Goal: Check status: Check status

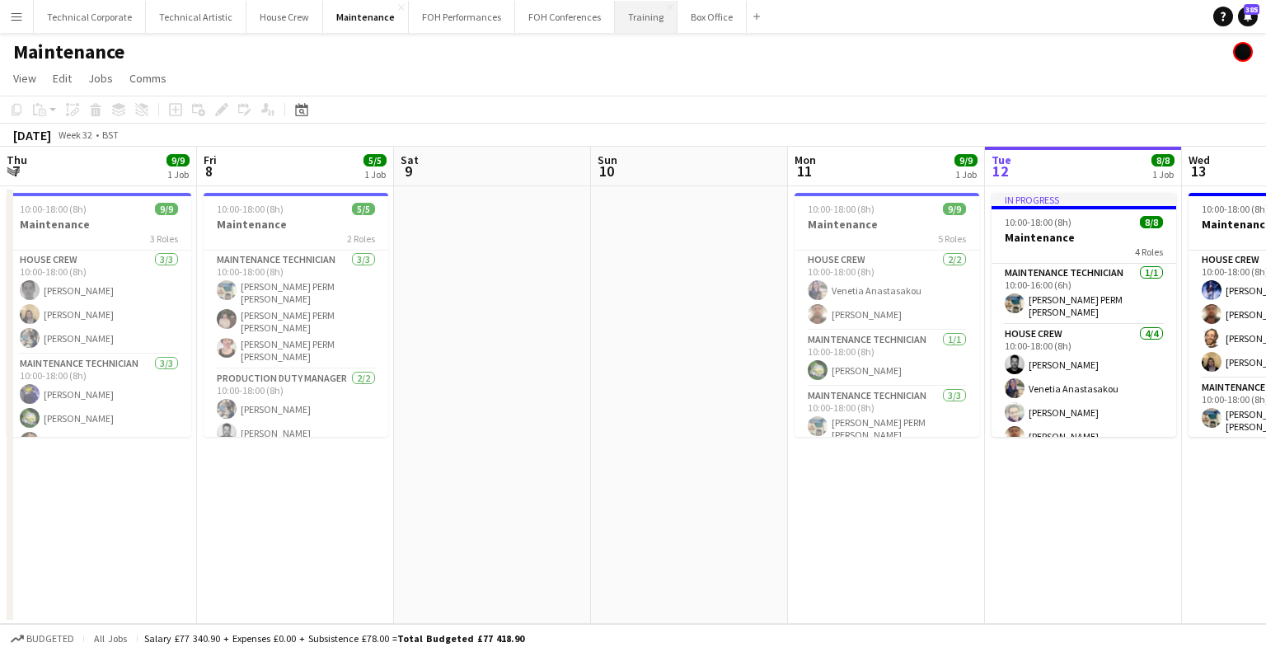
scroll to position [0, 501]
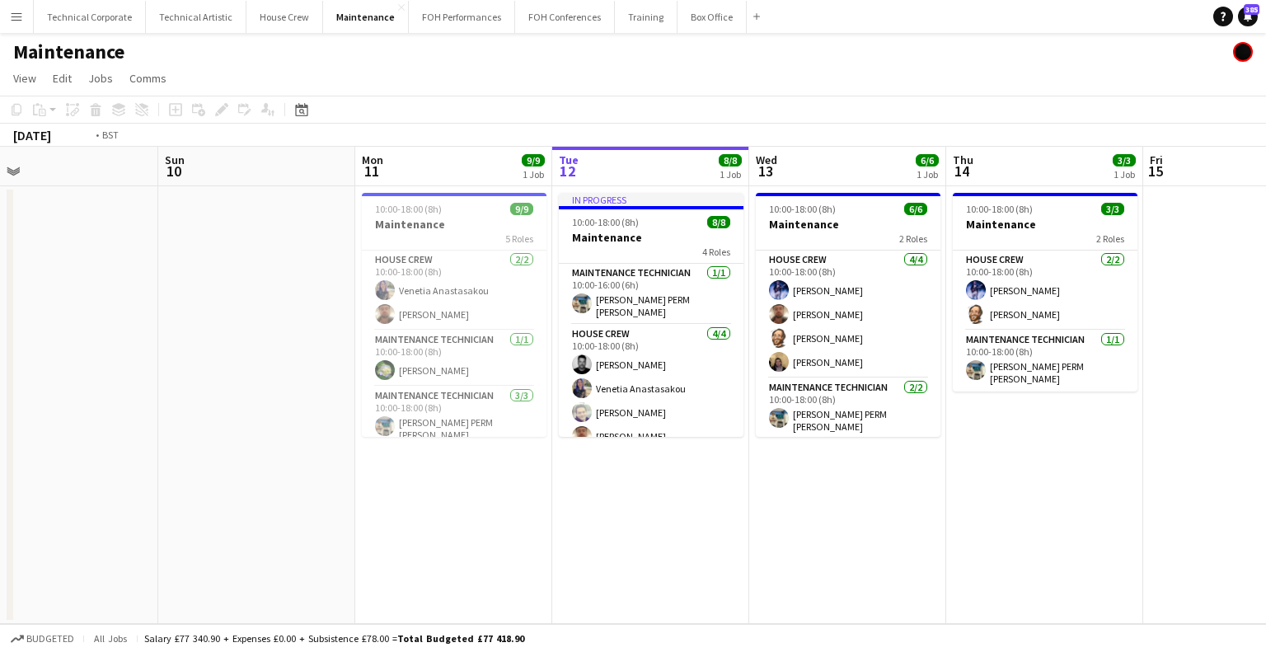
drag, startPoint x: 938, startPoint y: 415, endPoint x: 827, endPoint y: 367, distance: 120.7
click at [710, 424] on app-calendar-viewport "Thu 7 9/9 1 Job Fri 8 5/5 1 Job Sat 9 Sun 10 Mon 11 9/9 1 Job Tue 12 8/8 1 Job …" at bounding box center [633, 385] width 1266 height 477
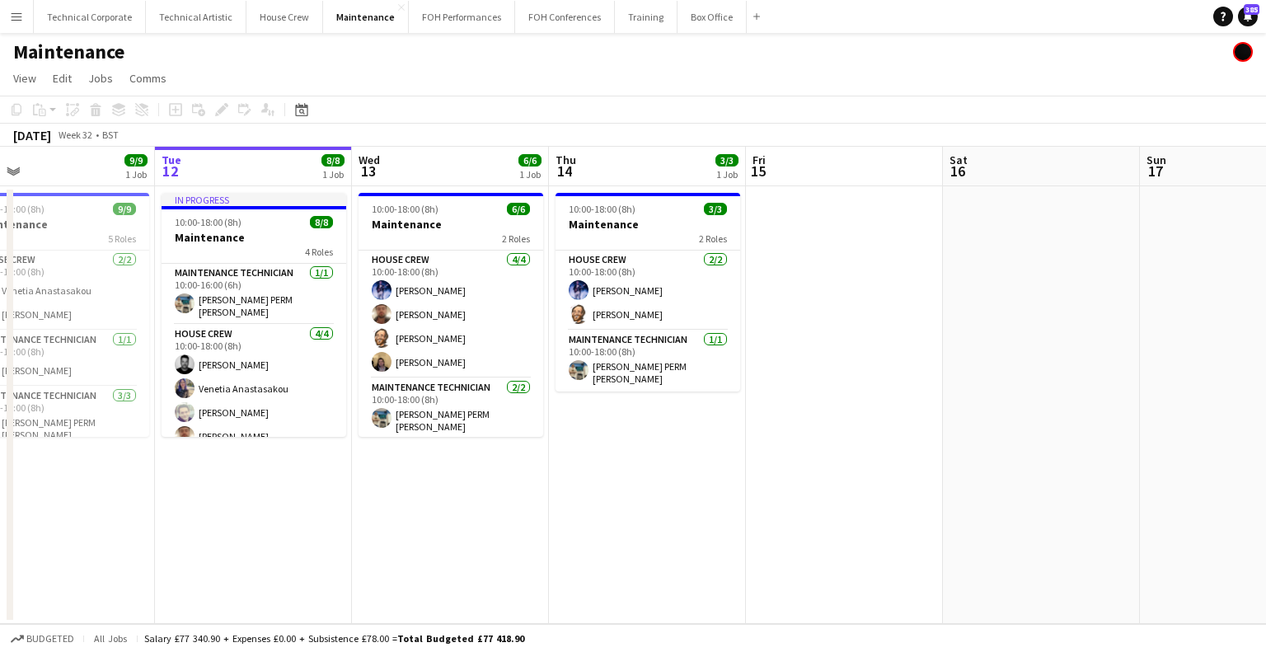
drag, startPoint x: 587, startPoint y: 365, endPoint x: 537, endPoint y: 355, distance: 50.4
click at [501, 368] on app-calendar-viewport "Sat 9 Sun 10 Mon 11 9/9 1 Job Tue 12 8/8 1 Job Wed 13 6/6 1 Job Thu 14 3/3 1 Jo…" at bounding box center [633, 385] width 1266 height 477
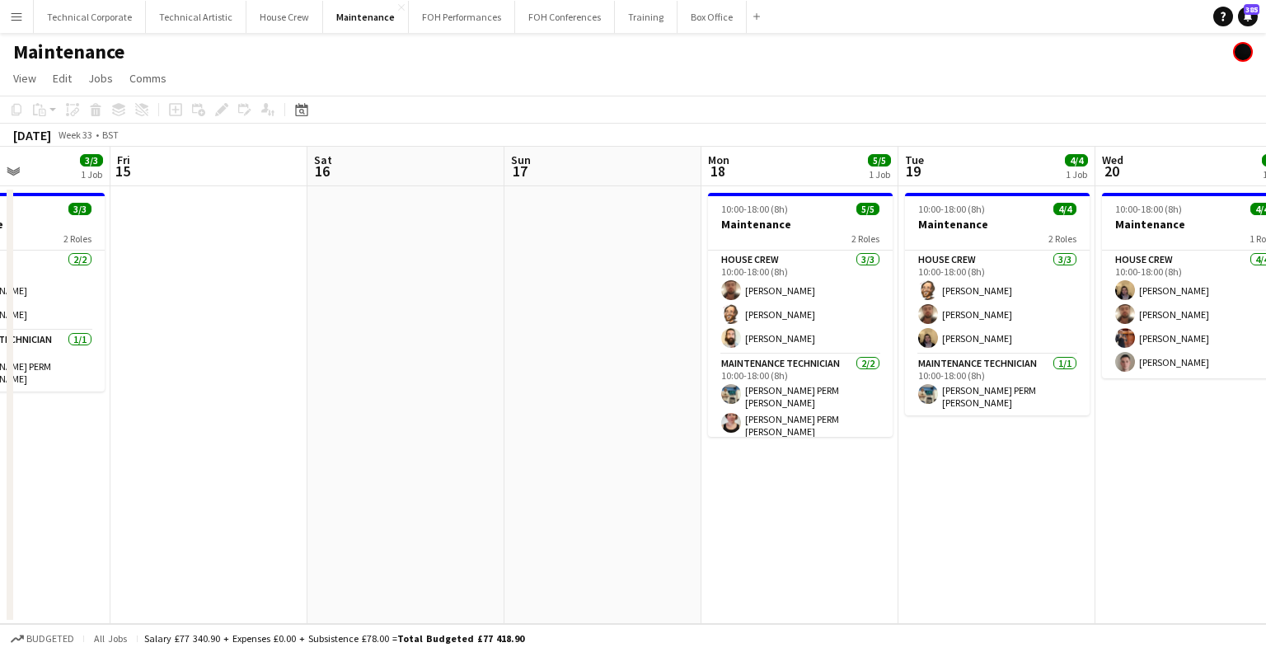
drag, startPoint x: 699, startPoint y: 326, endPoint x: 545, endPoint y: 345, distance: 155.4
click at [545, 345] on app-calendar-viewport "Mon 11 9/9 1 Job Tue 12 8/8 1 Job Wed 13 6/6 1 Job Thu 14 3/3 1 Job Fri 15 Sat …" at bounding box center [633, 385] width 1266 height 477
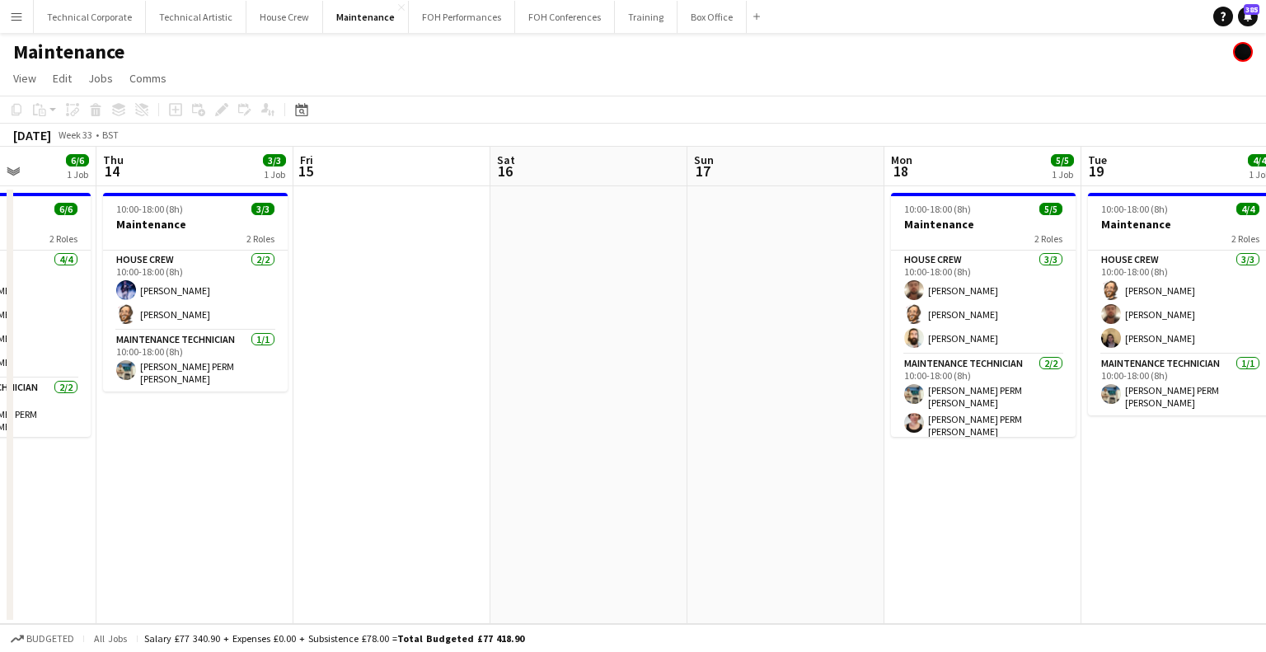
drag, startPoint x: 545, startPoint y: 345, endPoint x: 1137, endPoint y: 321, distance: 592.3
click at [1137, 321] on app-calendar-viewport "Mon 11 9/9 1 Job Tue 12 8/8 1 Job Wed 13 6/6 1 Job Thu 14 3/3 1 Job Fri 15 Sat …" at bounding box center [633, 385] width 1266 height 477
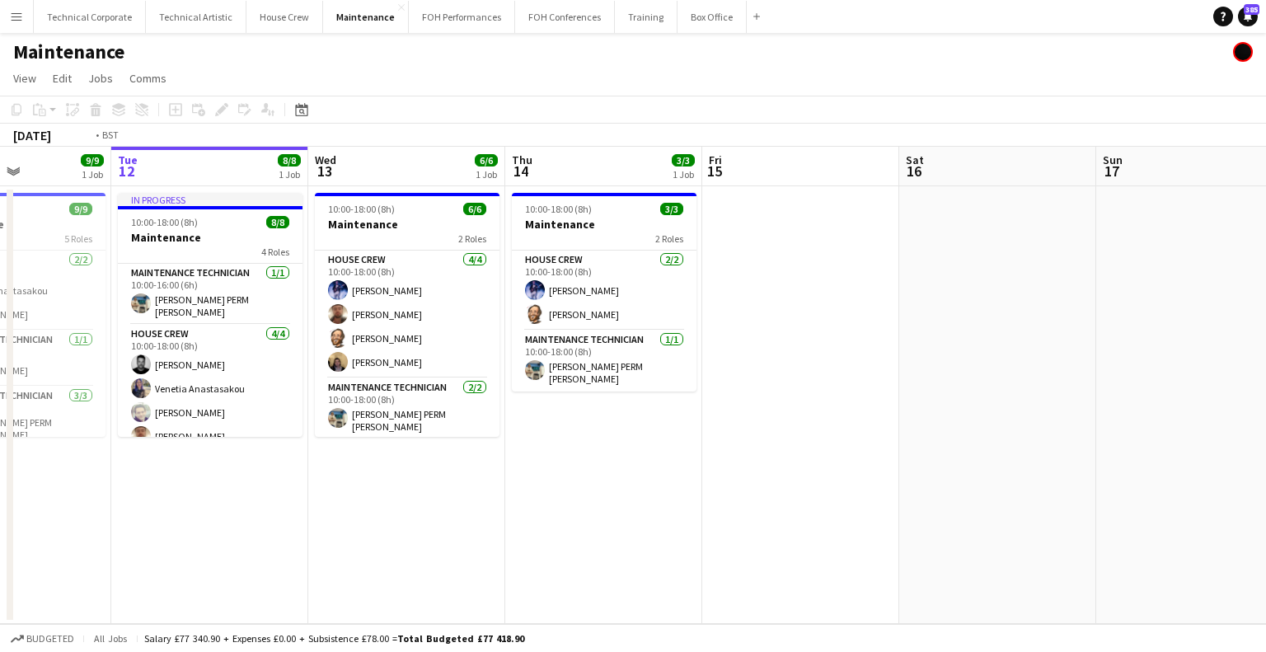
scroll to position [0, 387]
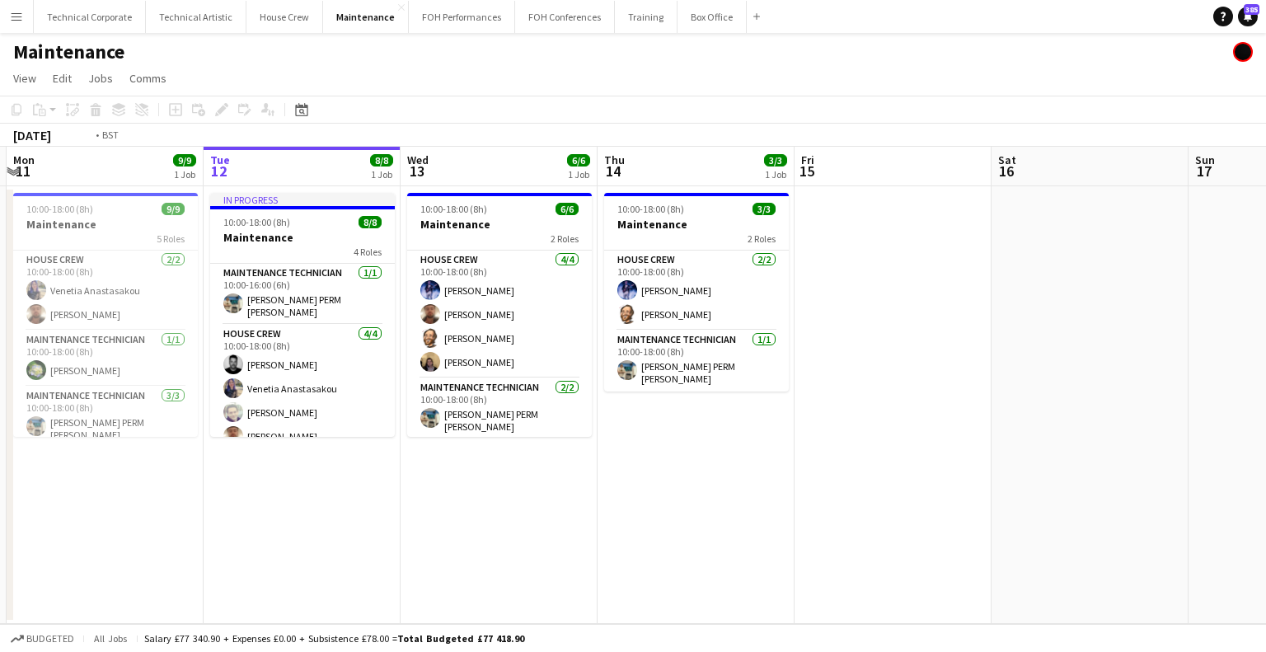
click at [978, 344] on app-calendar-viewport "Sat 9 Sun 10 Mon 11 9/9 1 Job Tue 12 8/8 1 Job Wed 13 6/6 1 Job Thu 14 3/3 1 Jo…" at bounding box center [633, 385] width 1266 height 477
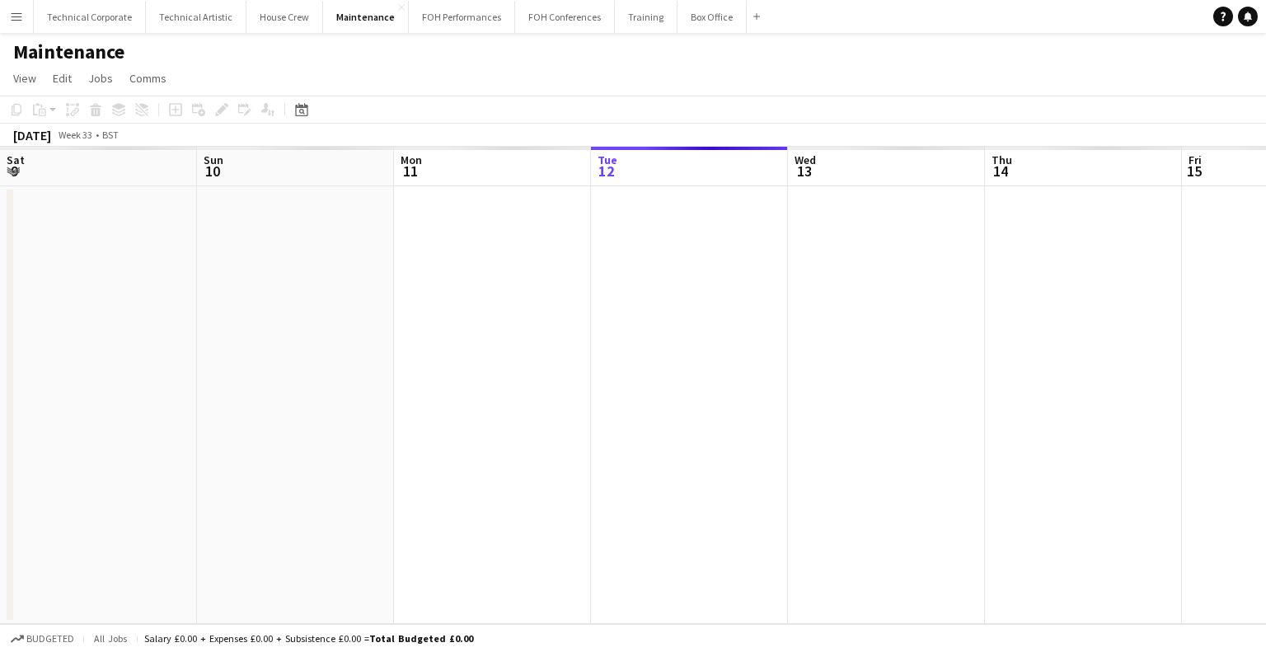
scroll to position [0, 394]
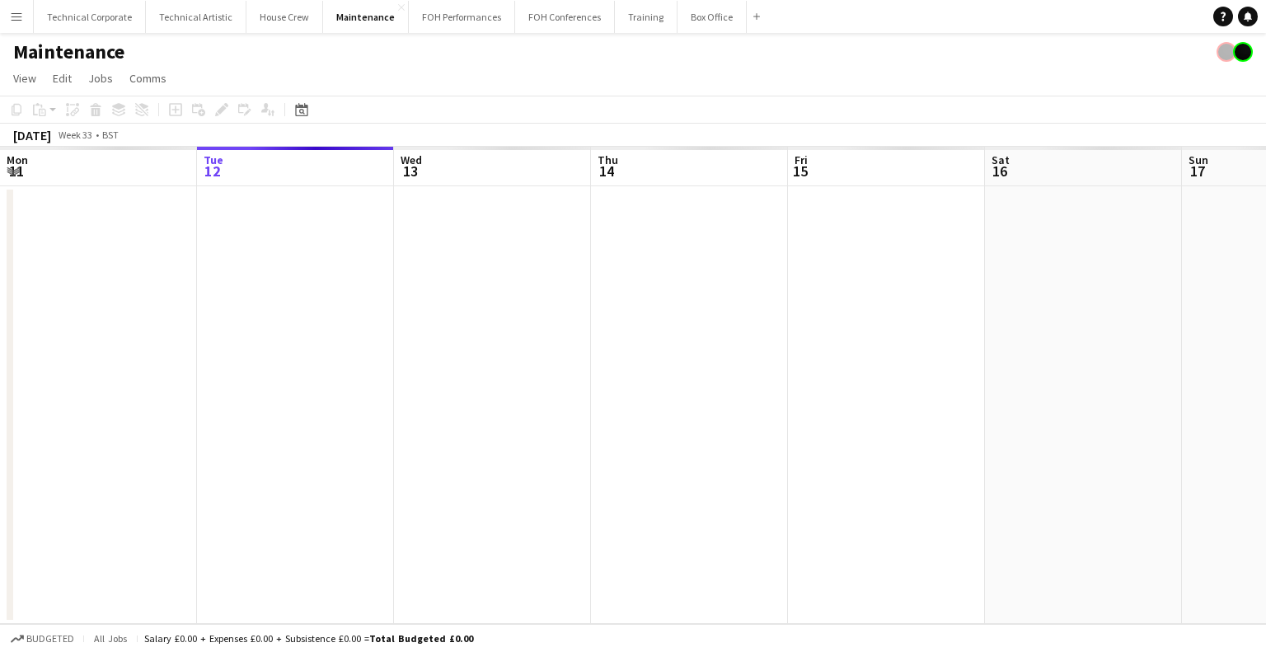
click at [26, 22] on button "Menu" at bounding box center [16, 16] width 33 height 33
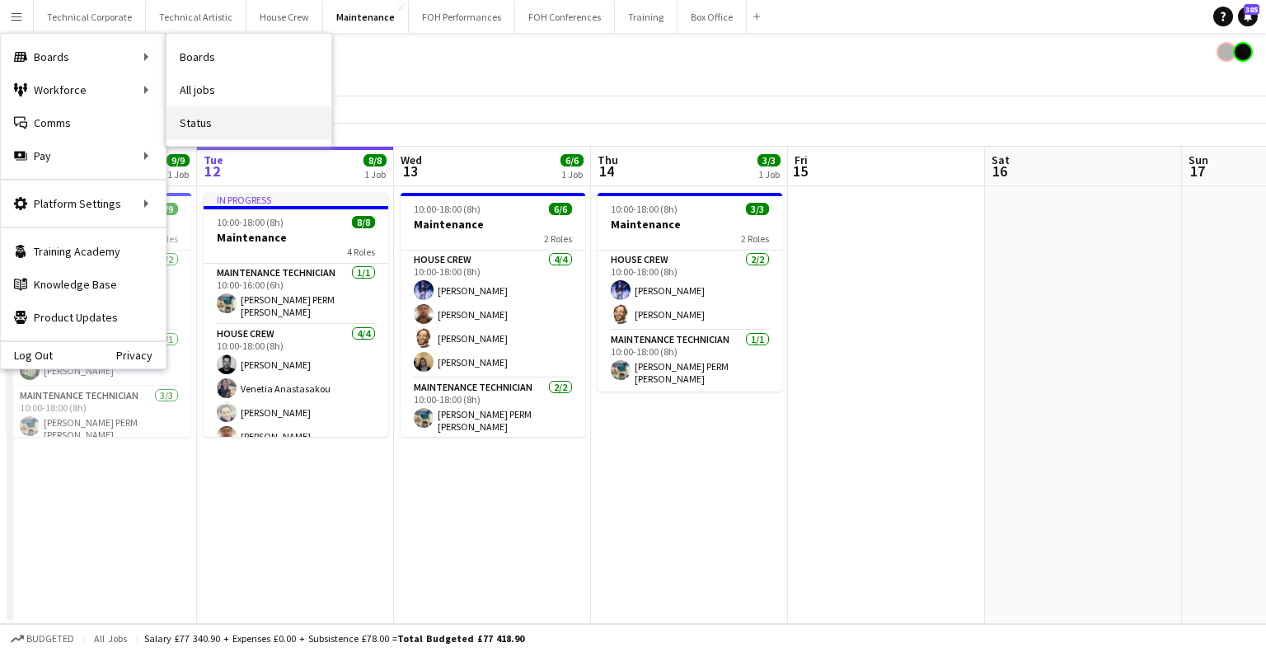
click at [209, 111] on link "Status" at bounding box center [248, 122] width 165 height 33
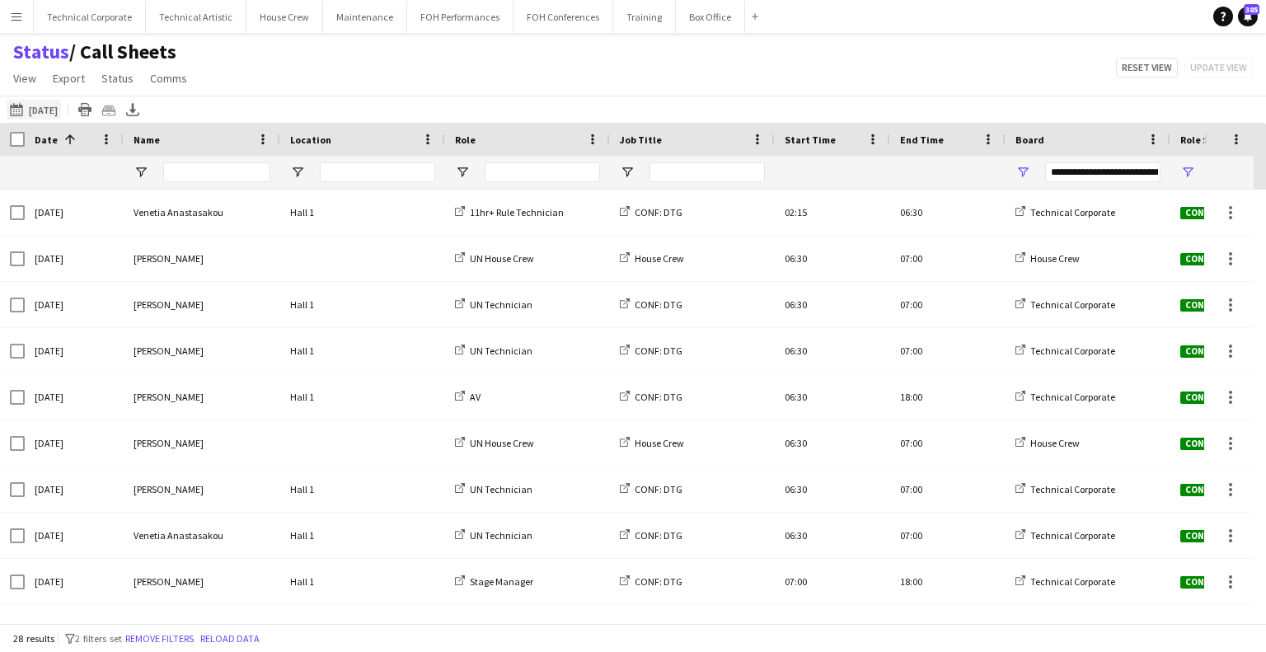
click at [49, 114] on button "[DATE] to [DATE] [DATE]" at bounding box center [34, 110] width 54 height 20
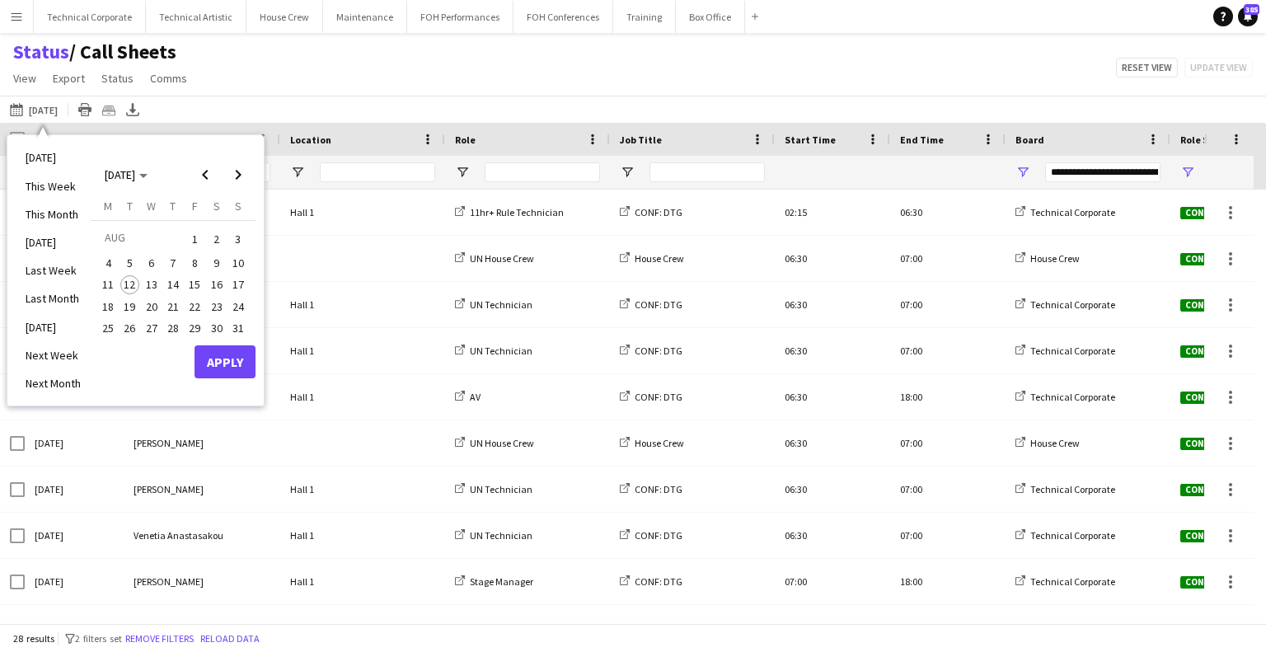
click at [175, 283] on span "14" at bounding box center [173, 285] width 20 height 20
click at [111, 302] on span "18" at bounding box center [108, 307] width 20 height 20
click at [237, 372] on button "Apply" at bounding box center [225, 361] width 61 height 33
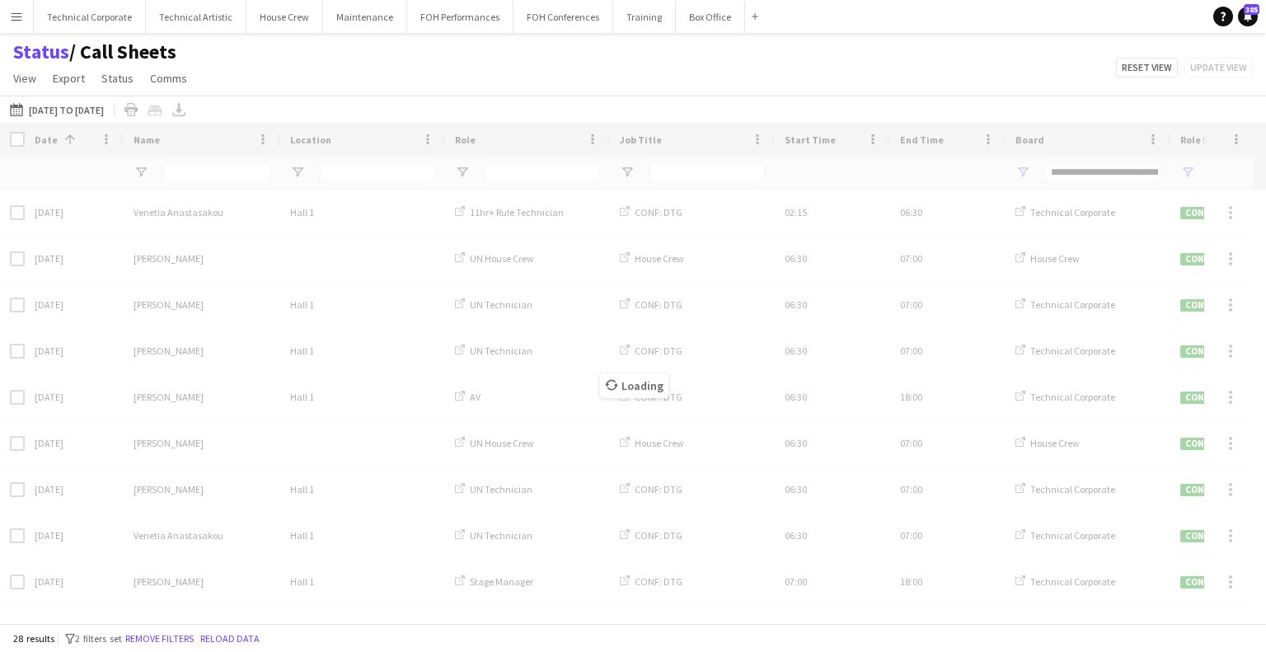
type input "***"
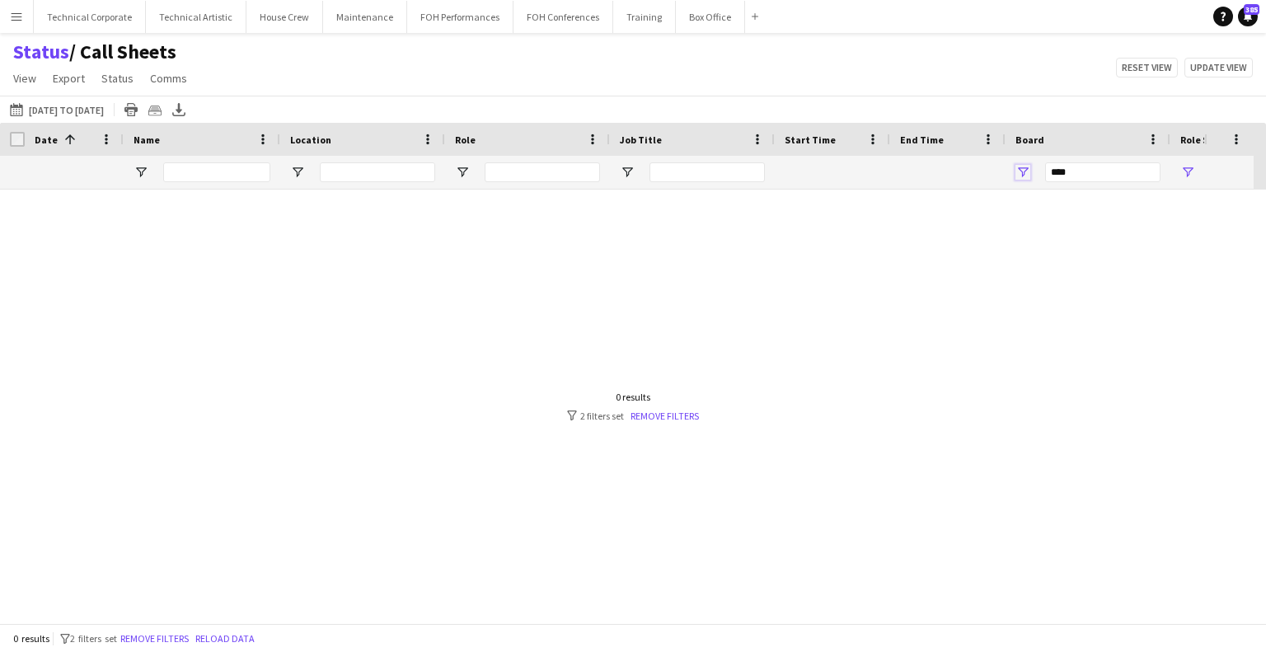
click at [1025, 173] on span "Open Filter Menu" at bounding box center [1022, 172] width 15 height 15
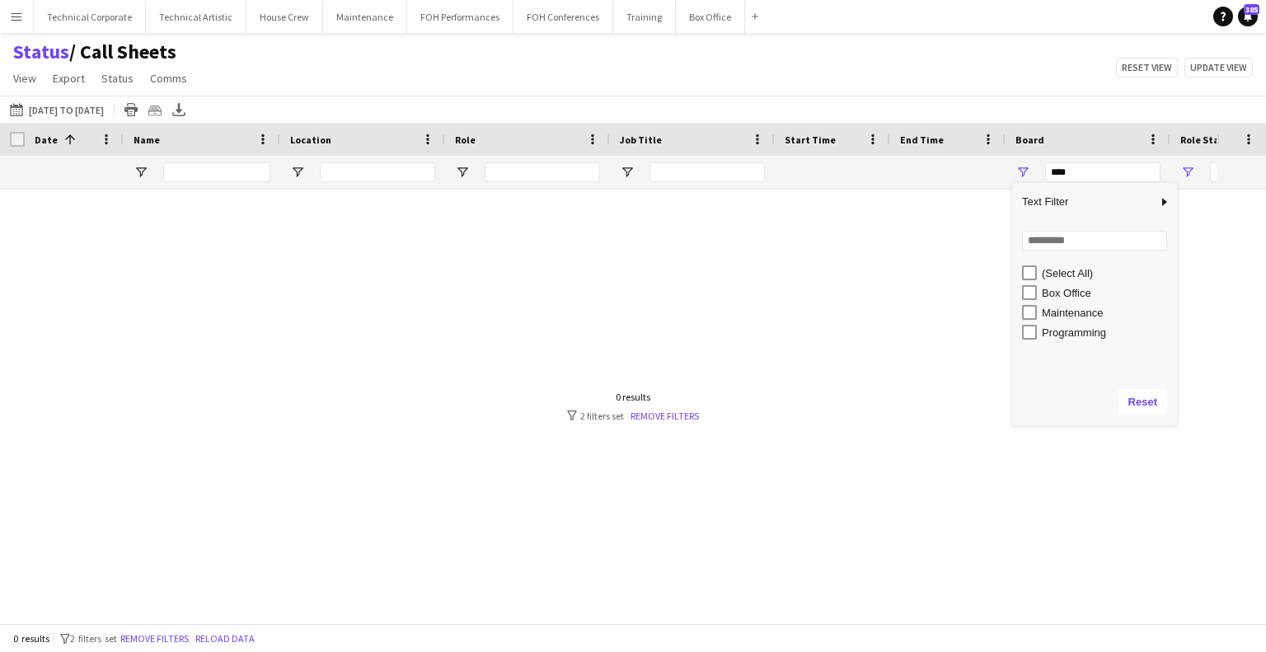
click at [1083, 315] on div "Maintenance" at bounding box center [1107, 313] width 130 height 12
type input "**********"
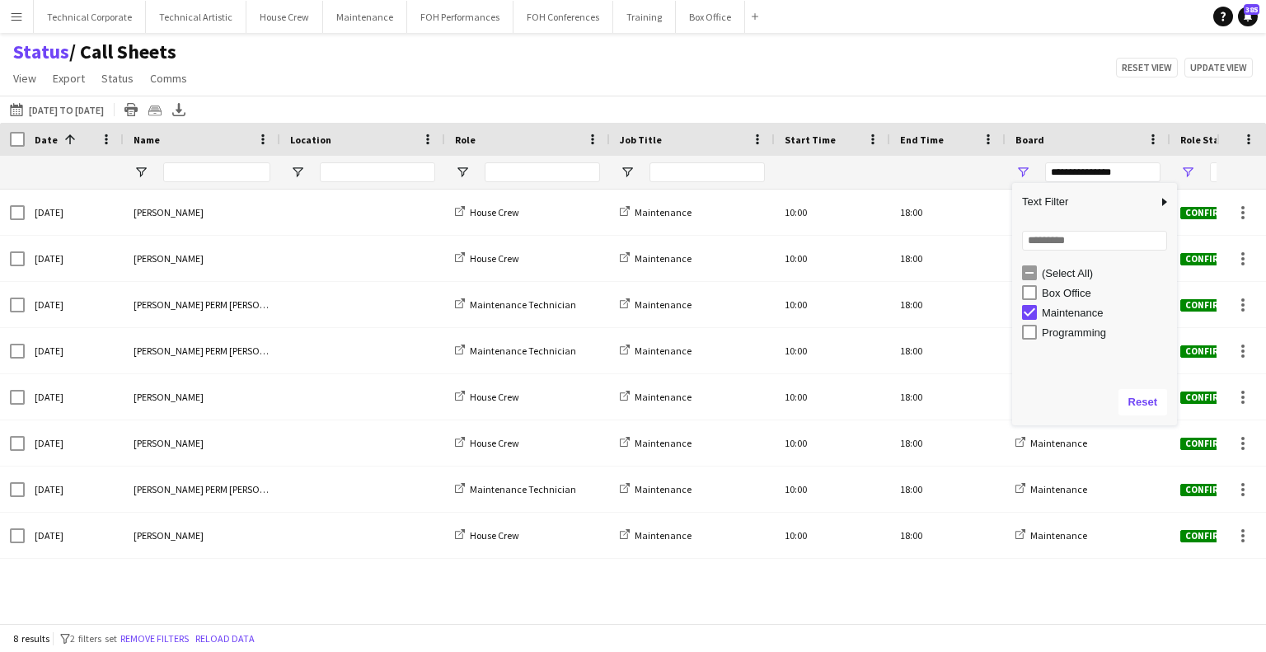
drag, startPoint x: 771, startPoint y: 76, endPoint x: 710, endPoint y: 108, distance: 69.7
click at [771, 75] on div "Status / Call Sheets View Views Default view Call Sheets GB View Weekly Staffin…" at bounding box center [633, 68] width 1266 height 56
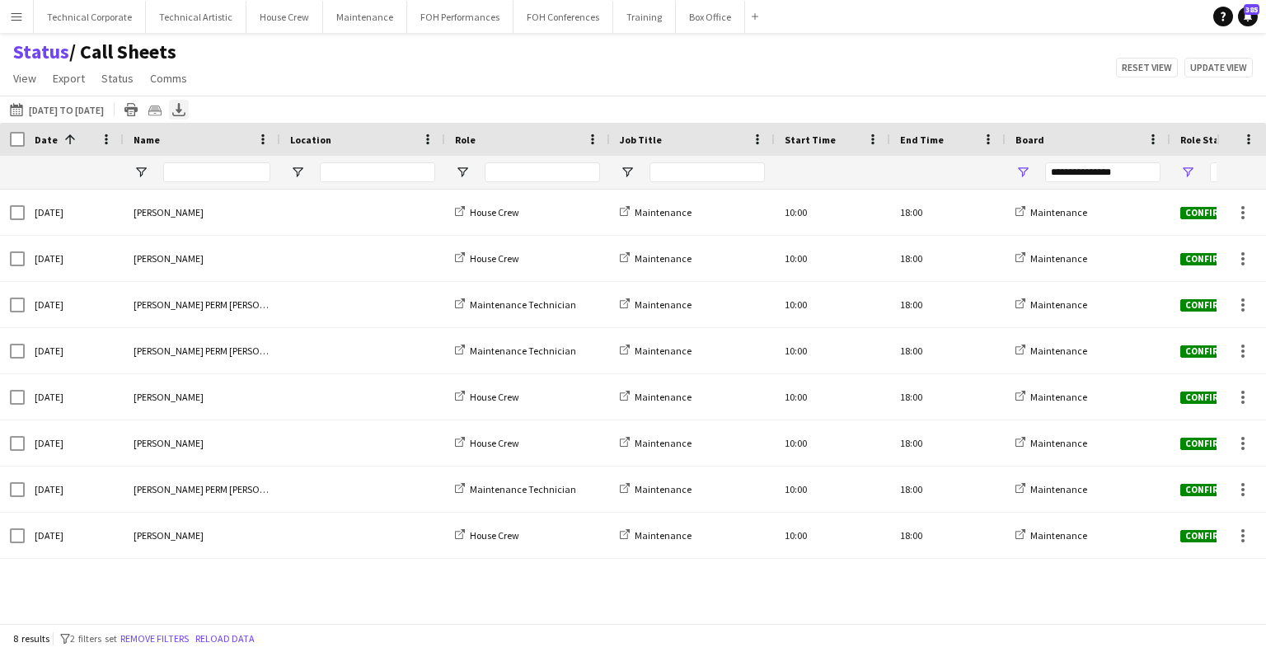
click at [182, 112] on icon at bounding box center [179, 108] width 7 height 10
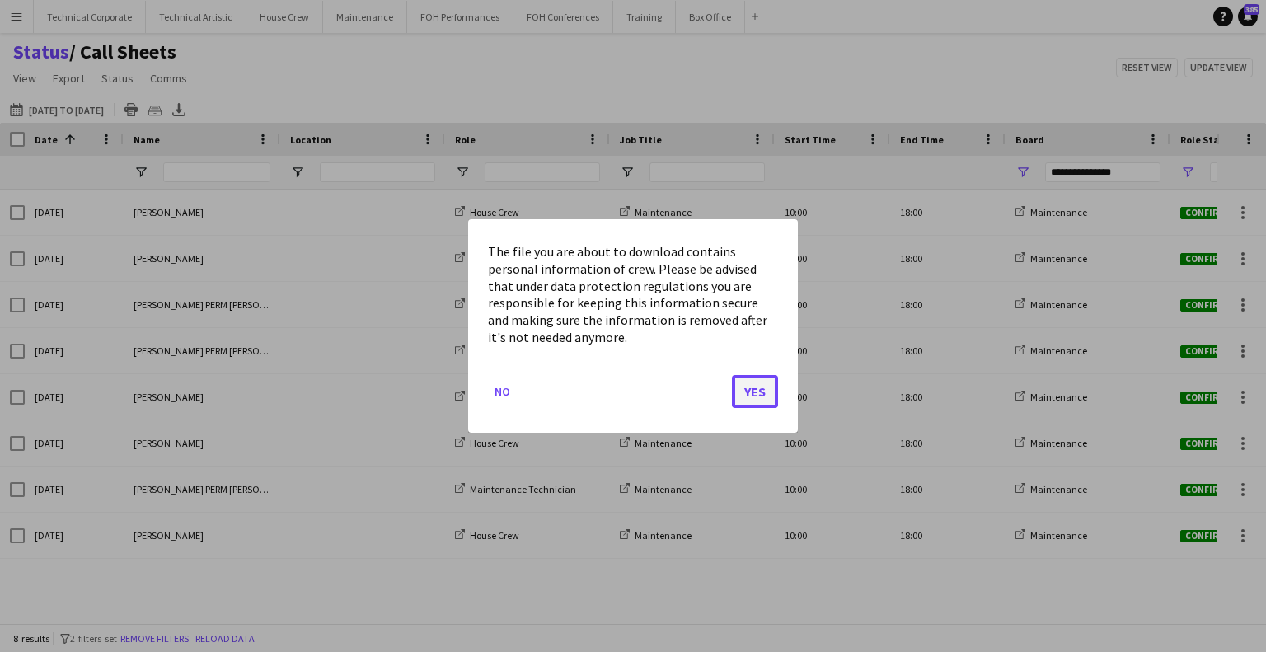
click at [762, 391] on button "Yes" at bounding box center [755, 391] width 46 height 33
